Goal: Information Seeking & Learning: Learn about a topic

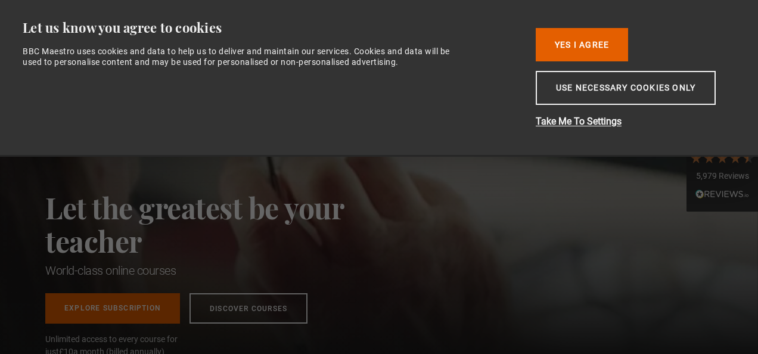
click at [582, 85] on button "Use necessary cookies only" at bounding box center [626, 88] width 180 height 34
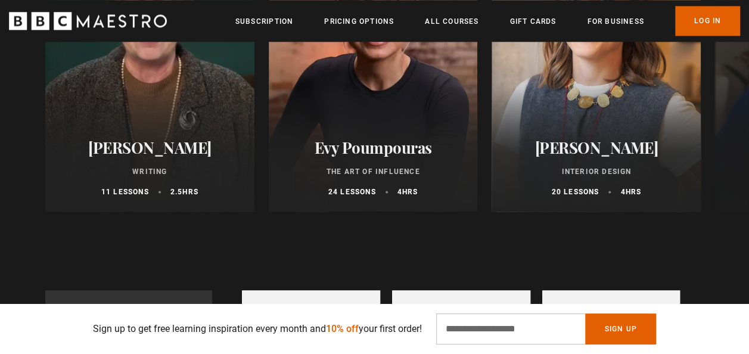
scroll to position [696, 0]
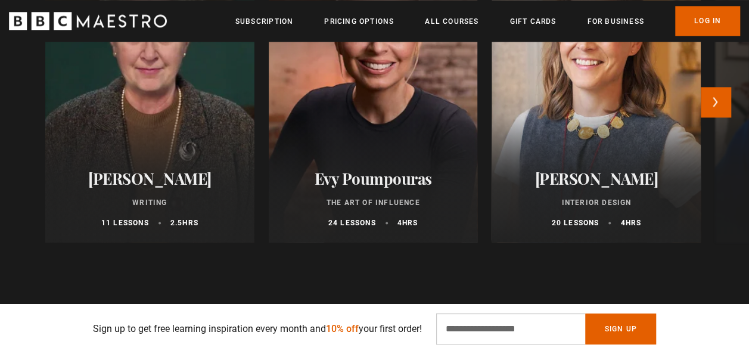
click at [389, 111] on div at bounding box center [373, 99] width 230 height 315
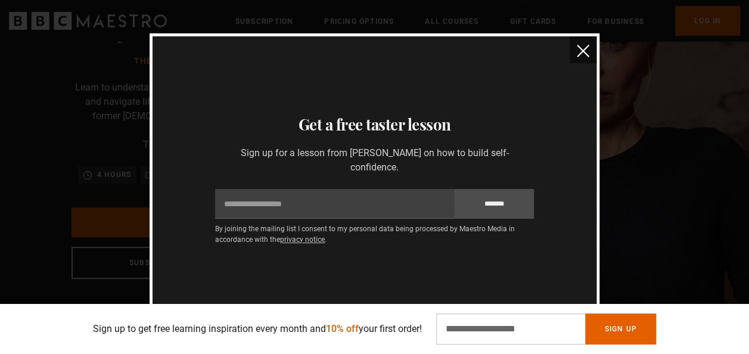
scroll to position [143, 0]
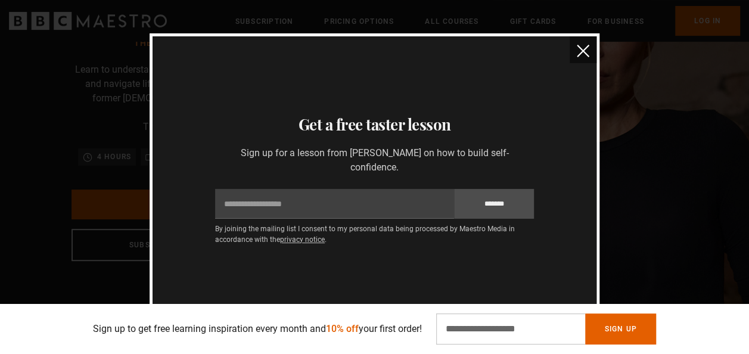
click at [590, 43] on button "close" at bounding box center [583, 49] width 27 height 27
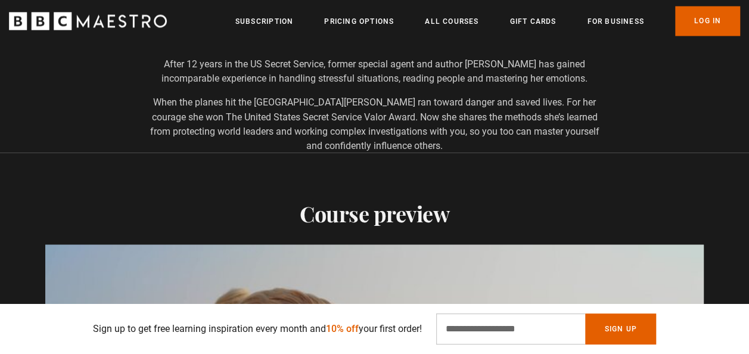
scroll to position [1319, 0]
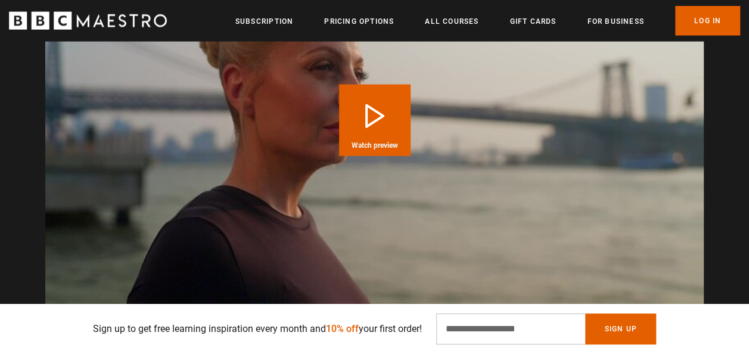
click at [468, 8] on ul "Subscription Pricing Options All Courses Gift Cards For business Already have a…" at bounding box center [487, 21] width 505 height 30
click at [460, 14] on li "All Courses" at bounding box center [452, 21] width 54 height 14
click at [458, 17] on link "All Courses" at bounding box center [452, 21] width 54 height 12
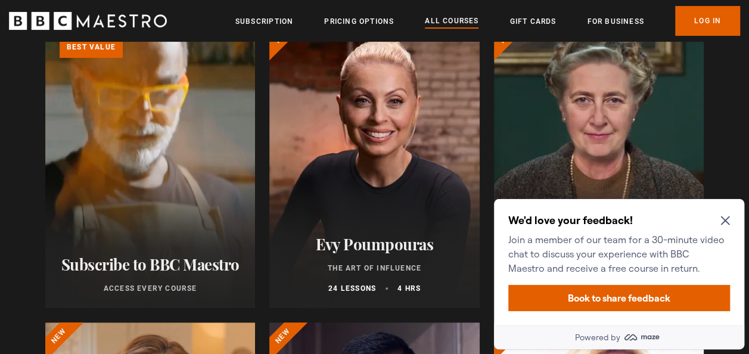
click at [727, 225] on icon "Close Maze Prompt" at bounding box center [725, 221] width 10 height 10
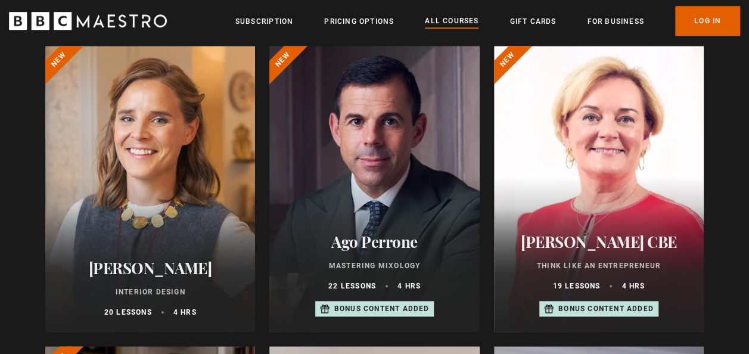
scroll to position [429, 0]
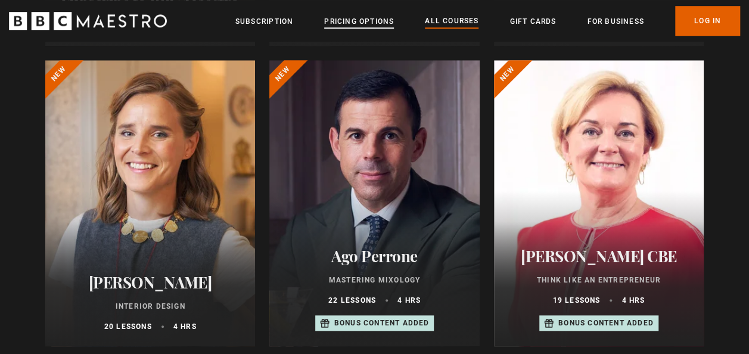
click at [359, 26] on link "Pricing Options" at bounding box center [359, 21] width 70 height 12
